Goal: Task Accomplishment & Management: Complete application form

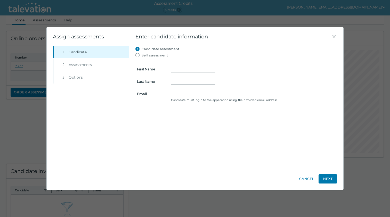
scroll to position [21, 0]
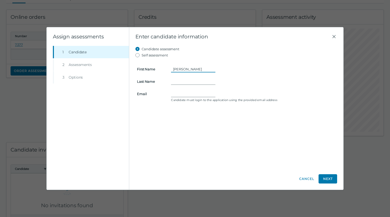
type input "[PERSON_NAME]"
type input "Iu"
type input "[PERSON_NAME][EMAIL_ADDRESS][DOMAIN_NAME]"
click at [283, 144] on div "Candidate assessment Self assessment First Name [PERSON_NAME] Last Name Iu Emai…" at bounding box center [236, 107] width 202 height 122
click at [145, 57] on label "Self assessment" at bounding box center [155, 55] width 26 height 6
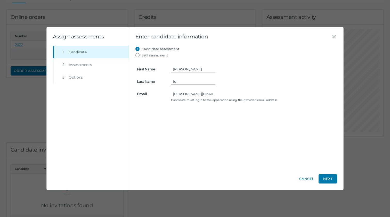
click at [142, 57] on input "Self assessment" at bounding box center [138, 55] width 6 height 6
radio input "true"
type input "Wai"
click at [187, 67] on input "Wai" at bounding box center [193, 69] width 44 height 6
drag, startPoint x: 183, startPoint y: 79, endPoint x: 151, endPoint y: 79, distance: 32.8
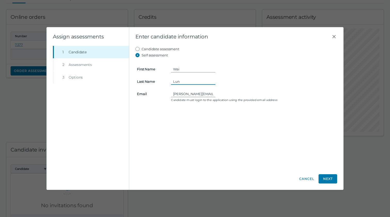
click at [151, 79] on clr-input-container "Last Name Lun" at bounding box center [236, 81] width 205 height 6
type input "Iu"
drag, startPoint x: 196, startPoint y: 71, endPoint x: 143, endPoint y: 64, distance: 53.7
click at [143, 64] on form "First Name Wai Last Name Iu Email wayne.iu.canada@gmail.com Candidate must logi…" at bounding box center [236, 80] width 202 height 45
type input "Wayne"
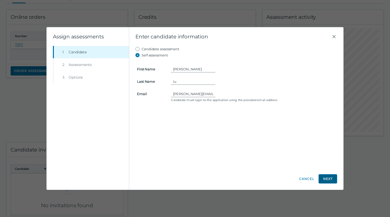
click at [331, 180] on button "Next" at bounding box center [328, 178] width 19 height 9
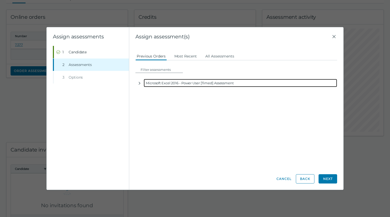
click at [154, 84] on div "Microsoft Excel 2016 - Power User [Timed] Assessment" at bounding box center [241, 83] width 194 height 8
click at [139, 83] on icon "button" at bounding box center [140, 83] width 4 height 4
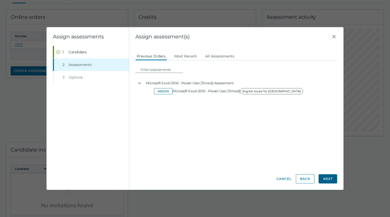
click at [327, 177] on button "Next" at bounding box center [328, 178] width 19 height 9
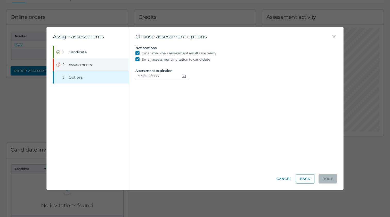
click at [103, 65] on button "Step 2 Assessments" at bounding box center [91, 65] width 75 height 12
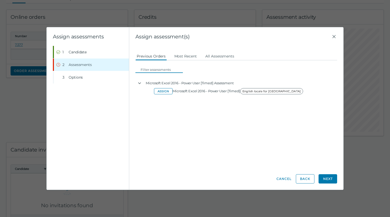
click at [161, 70] on input at bounding box center [161, 70] width 44 height 6
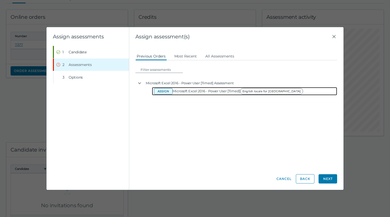
click at [162, 94] on button "Assign" at bounding box center [163, 91] width 19 height 6
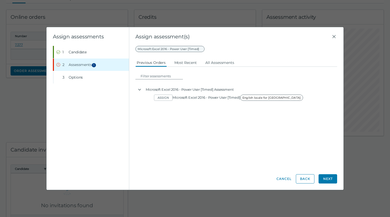
click at [178, 48] on span "Microsoft Excel 2016 - Power User [Timed]" at bounding box center [169, 49] width 69 height 6
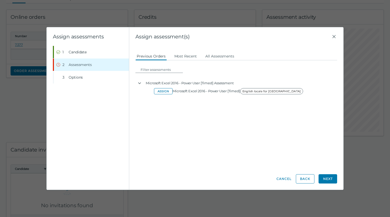
click at [339, 37] on div "Assign assessment(s) Candidate assessment Self assessment First Name Wayne Last…" at bounding box center [236, 108] width 214 height 163
click at [334, 37] on icon "Close" at bounding box center [334, 37] width 6 height 6
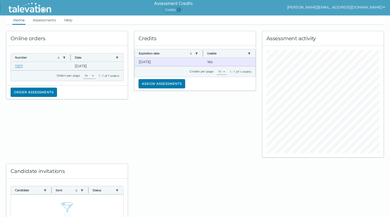
scroll to position [0, 0]
click at [19, 65] on link "7377" at bounding box center [19, 66] width 8 height 4
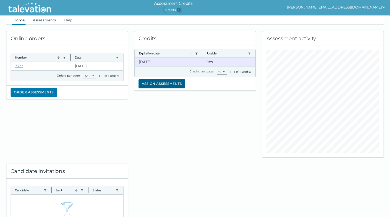
click at [177, 84] on button "Assign assessments" at bounding box center [162, 83] width 47 height 9
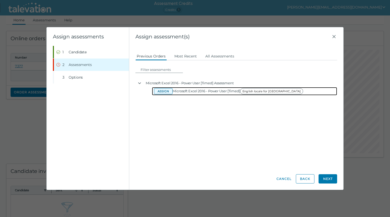
click at [165, 93] on button "Assign" at bounding box center [163, 91] width 19 height 6
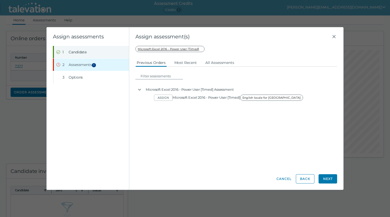
click at [93, 56] on button "Step 1 Candidate" at bounding box center [91, 52] width 75 height 12
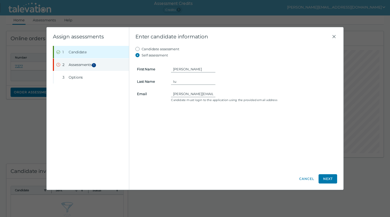
click at [92, 64] on span "Assessments 1" at bounding box center [83, 64] width 29 height 5
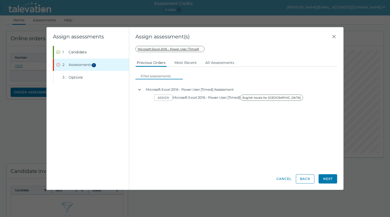
click at [162, 76] on input at bounding box center [161, 76] width 44 height 6
click at [259, 148] on div "Candidate assessment Self assessment First Name Wayne Last Name Iu Email wayne.…" at bounding box center [236, 107] width 202 height 122
click at [329, 176] on button "Next" at bounding box center [328, 178] width 19 height 9
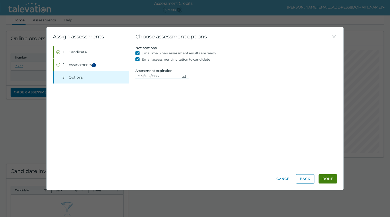
click at [140, 76] on input "Assessment expiration" at bounding box center [157, 76] width 44 height 6
click at [163, 87] on div "Candidate assessment Self assessment First Name Wayne Last Name Iu Email wayne.…" at bounding box center [236, 107] width 202 height 122
click at [159, 75] on input "Assessment expiration" at bounding box center [157, 76] width 44 height 6
click at [157, 75] on input "Assessment expiration" at bounding box center [157, 76] width 44 height 6
type input "01/01/2030"
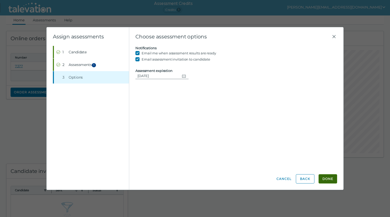
click at [330, 179] on button "Done" at bounding box center [328, 178] width 19 height 9
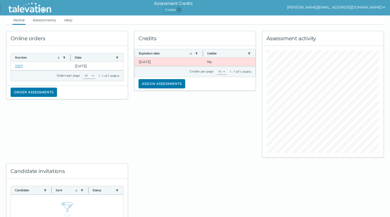
click at [206, 109] on div "Credits Expiration date Use left or right key to resize the column Usable Use l…" at bounding box center [195, 91] width 128 height 133
click at [183, 82] on button "Assign assessments" at bounding box center [162, 83] width 47 height 9
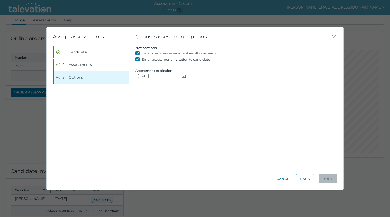
click at [333, 34] on icon "Close" at bounding box center [334, 37] width 6 height 6
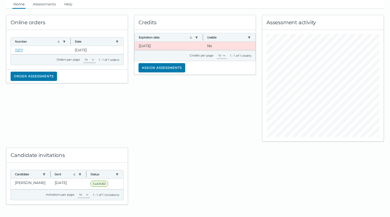
scroll to position [16, 0]
click at [172, 125] on div "Credits Expiration date Use left or right key to resize the column Usable Use l…" at bounding box center [195, 75] width 128 height 133
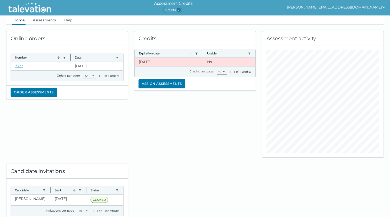
scroll to position [0, 0]
click at [175, 85] on button "Assign assessments" at bounding box center [162, 83] width 47 height 9
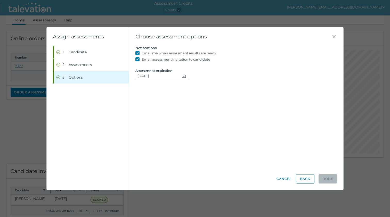
click at [333, 36] on icon "Close" at bounding box center [334, 37] width 6 height 6
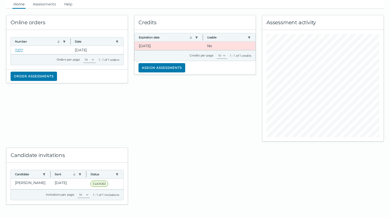
scroll to position [16, 0]
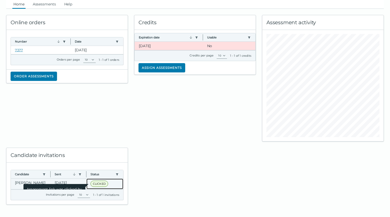
click at [26, 184] on span "Assessment link was clicked by candidate" at bounding box center [54, 191] width 62 height 14
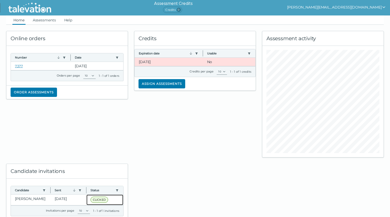
scroll to position [0, 0]
click at [67, 111] on div "Online orders Number Use left or right key to resize the column Date Use left o…" at bounding box center [67, 91] width 128 height 133
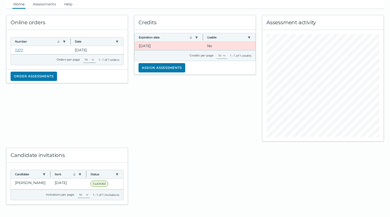
scroll to position [16, 0]
drag, startPoint x: 67, startPoint y: 111, endPoint x: 92, endPoint y: 213, distance: 105.3
click at [92, 213] on html "Assessment Credits Credits 0 wayne.iu.canada@gmail.com Home Assessments Help On…" at bounding box center [195, 100] width 390 height 233
click at [172, 180] on div at bounding box center [195, 173] width 128 height 63
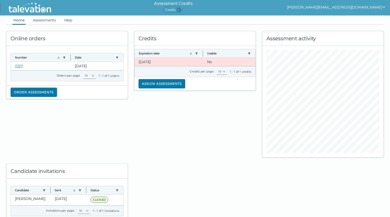
scroll to position [0, 0]
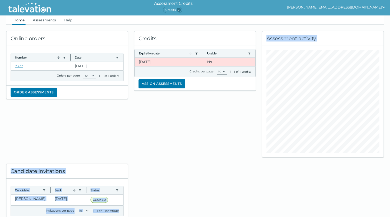
drag, startPoint x: 187, startPoint y: 138, endPoint x: 184, endPoint y: 191, distance: 53.0
click at [184, 191] on div "Online orders Number Use left or right key to resize the column Date Use left o…" at bounding box center [195, 123] width 384 height 196
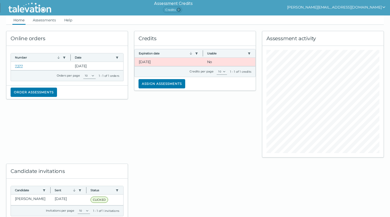
click at [108, 32] on div "Online orders" at bounding box center [66, 38] width 121 height 15
click at [51, 20] on link "Assessments" at bounding box center [44, 19] width 25 height 9
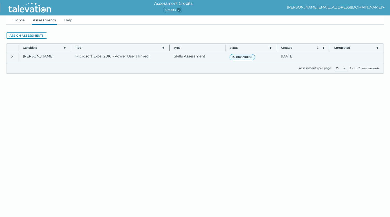
click at [14, 57] on icon "Open" at bounding box center [13, 56] width 4 height 4
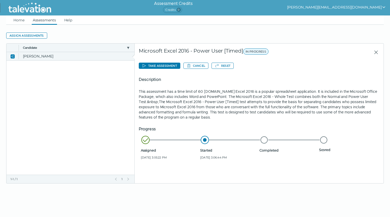
click at [14, 57] on icon "Close" at bounding box center [13, 56] width 4 height 4
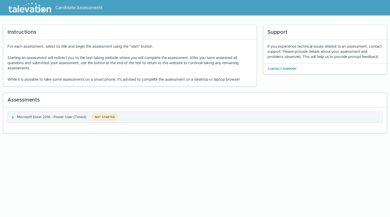
click at [14, 119] on icon "button" at bounding box center [13, 117] width 4 height 4
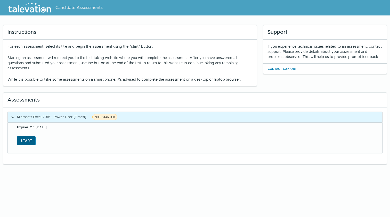
click at [30, 138] on button "Start" at bounding box center [26, 140] width 19 height 9
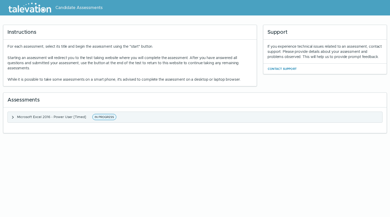
click at [75, 118] on span "Microsoft Excel 2016 - Power User [Timed]" at bounding box center [51, 117] width 69 height 4
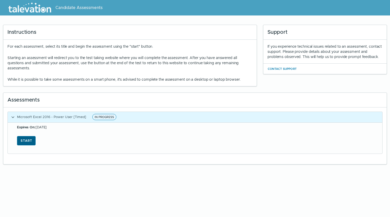
click at [25, 138] on button "Start" at bounding box center [26, 140] width 19 height 9
